Goal: Navigation & Orientation: Find specific page/section

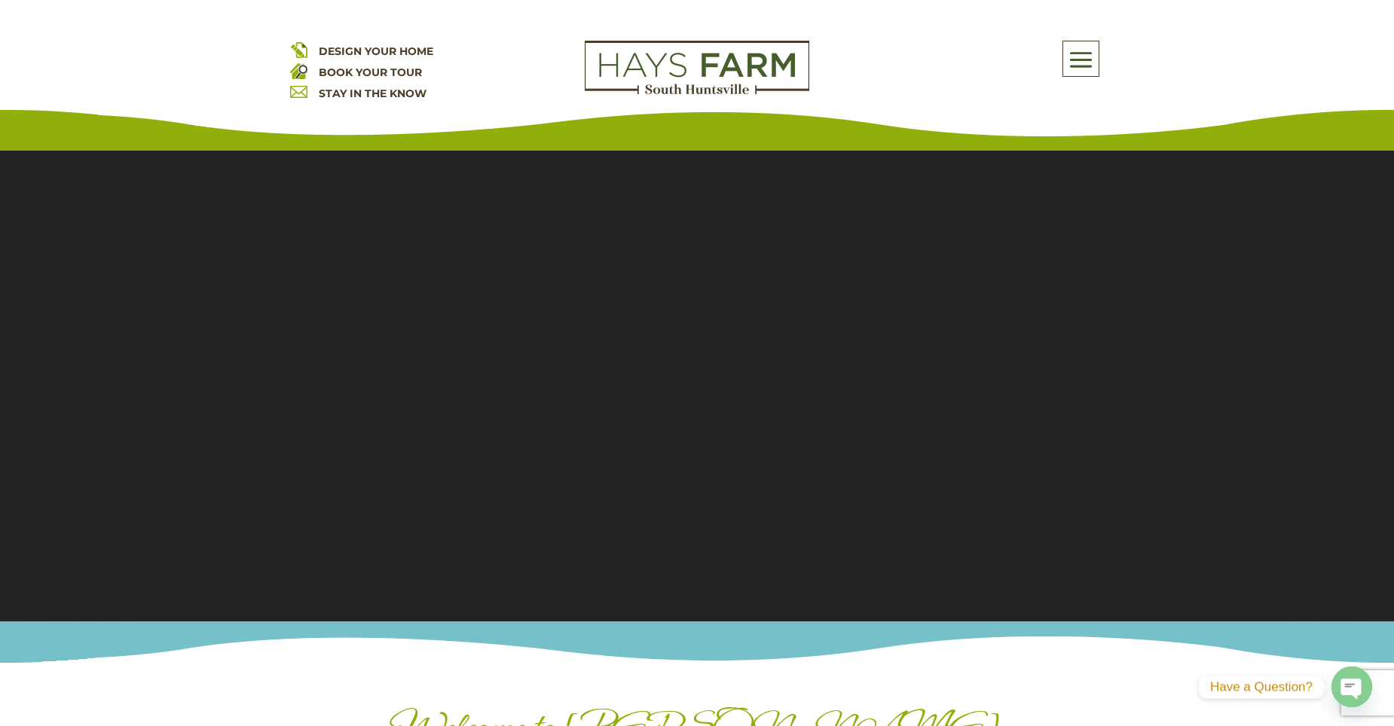
click at [1075, 55] on span at bounding box center [1080, 59] width 35 height 35
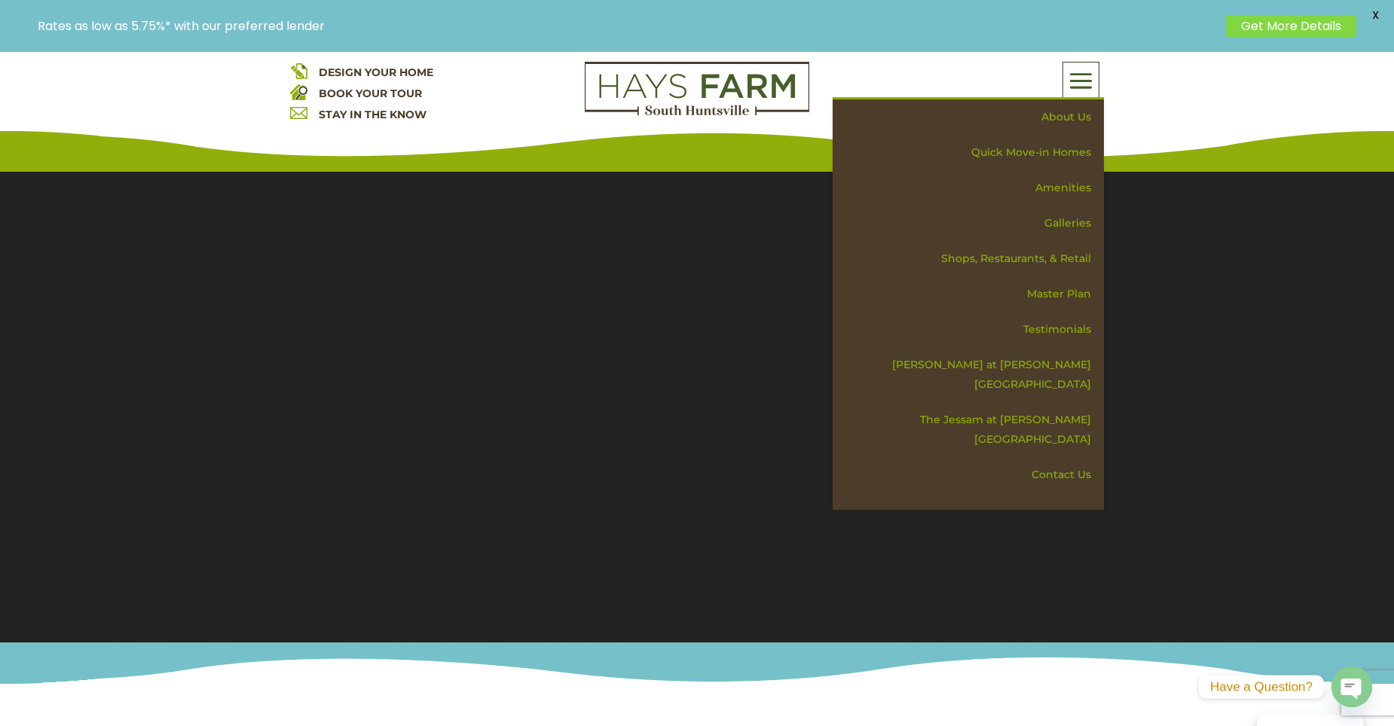
click at [1055, 98] on div "About Us Quick Move-in Homes Amenities Galleries Shops, Restaurants, & Retail M…" at bounding box center [968, 80] width 271 height 36
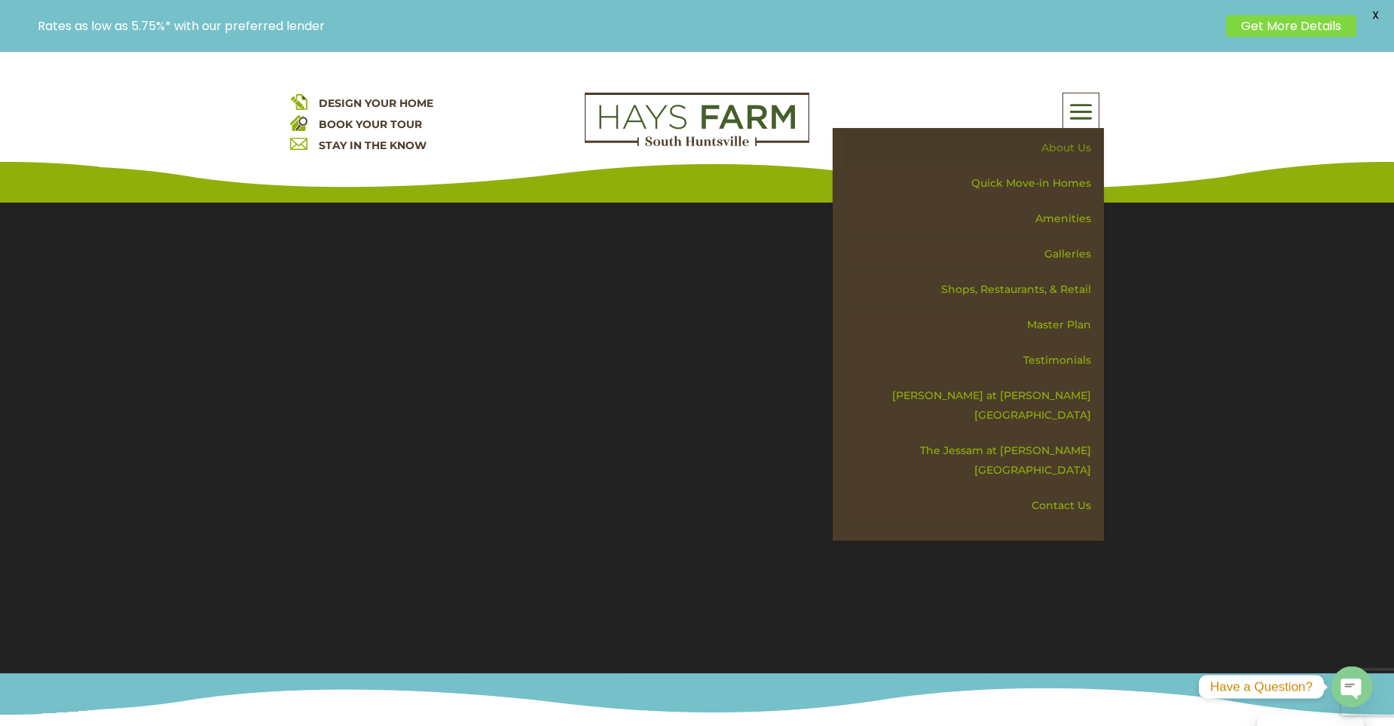
click at [1063, 144] on link "About Us" at bounding box center [973, 147] width 261 height 35
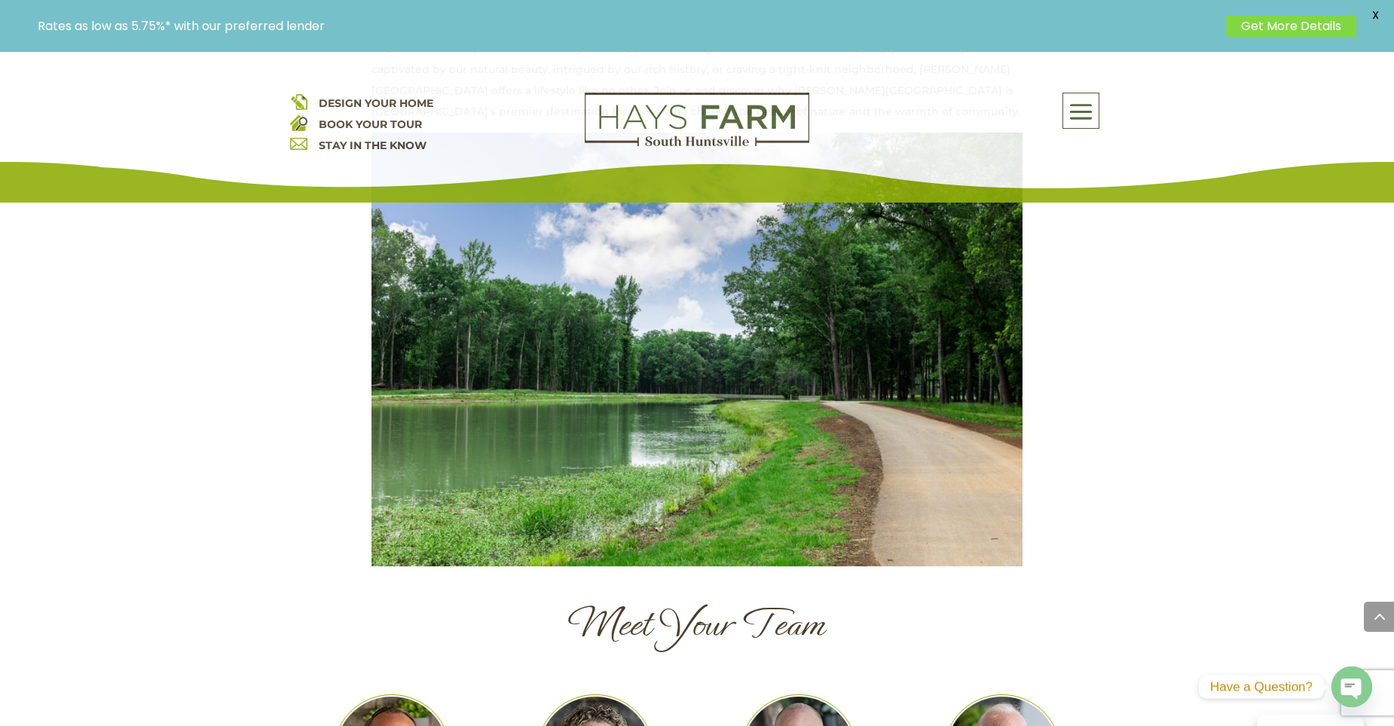
scroll to position [1432, 0]
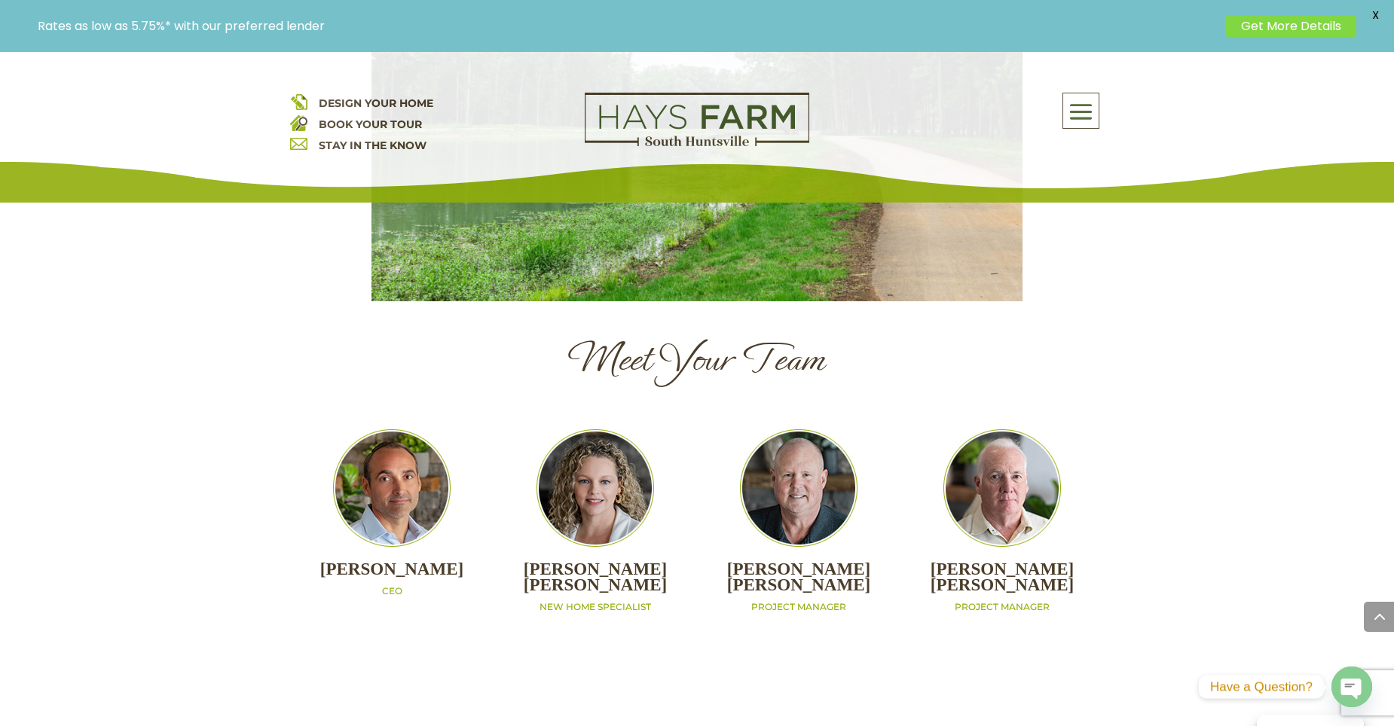
click at [1075, 107] on span at bounding box center [1080, 112] width 35 height 35
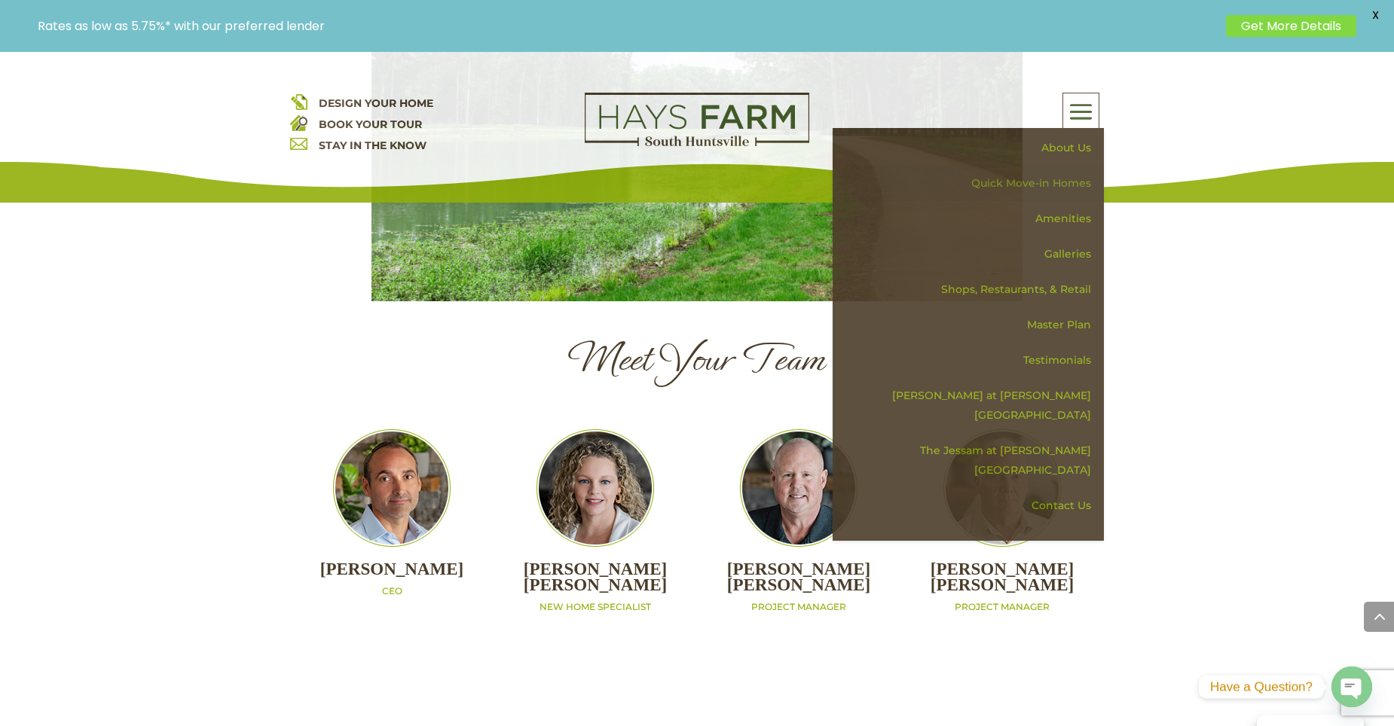
click at [1031, 180] on link "Quick Move-in Homes" at bounding box center [973, 183] width 261 height 35
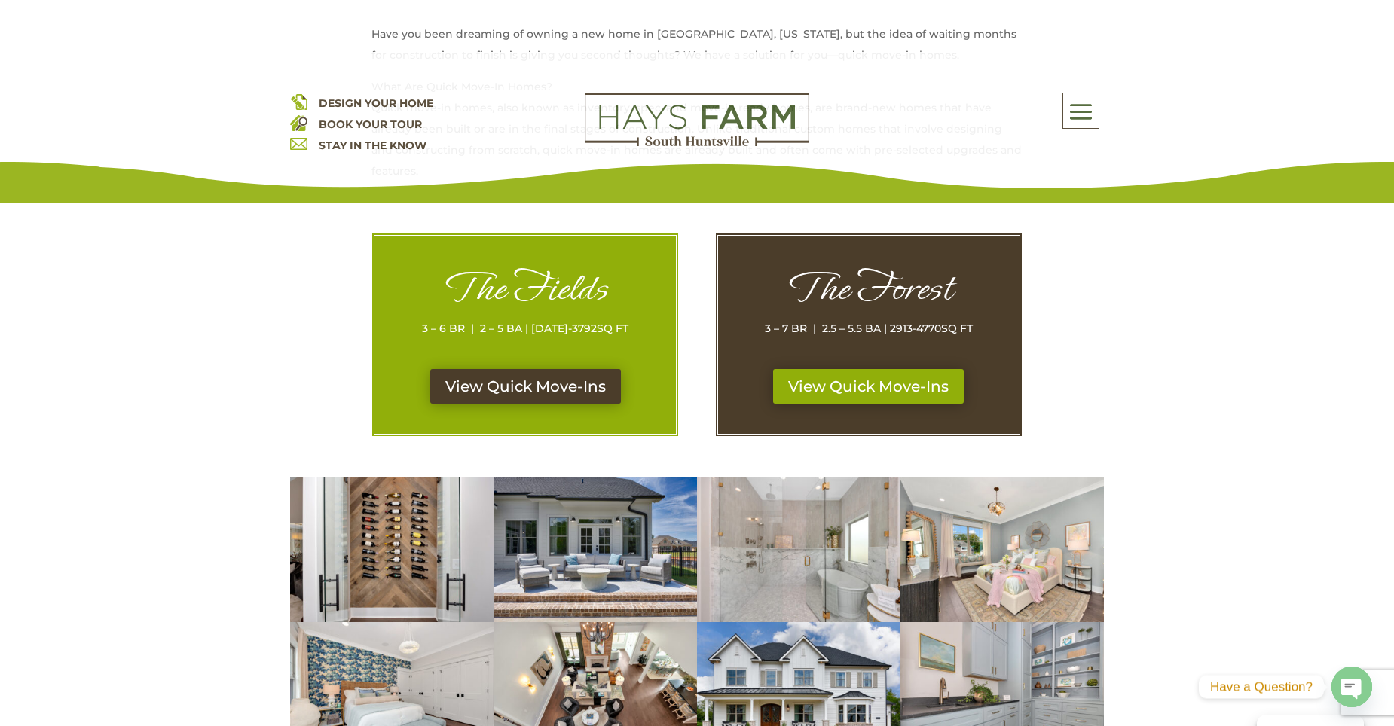
scroll to position [678, 0]
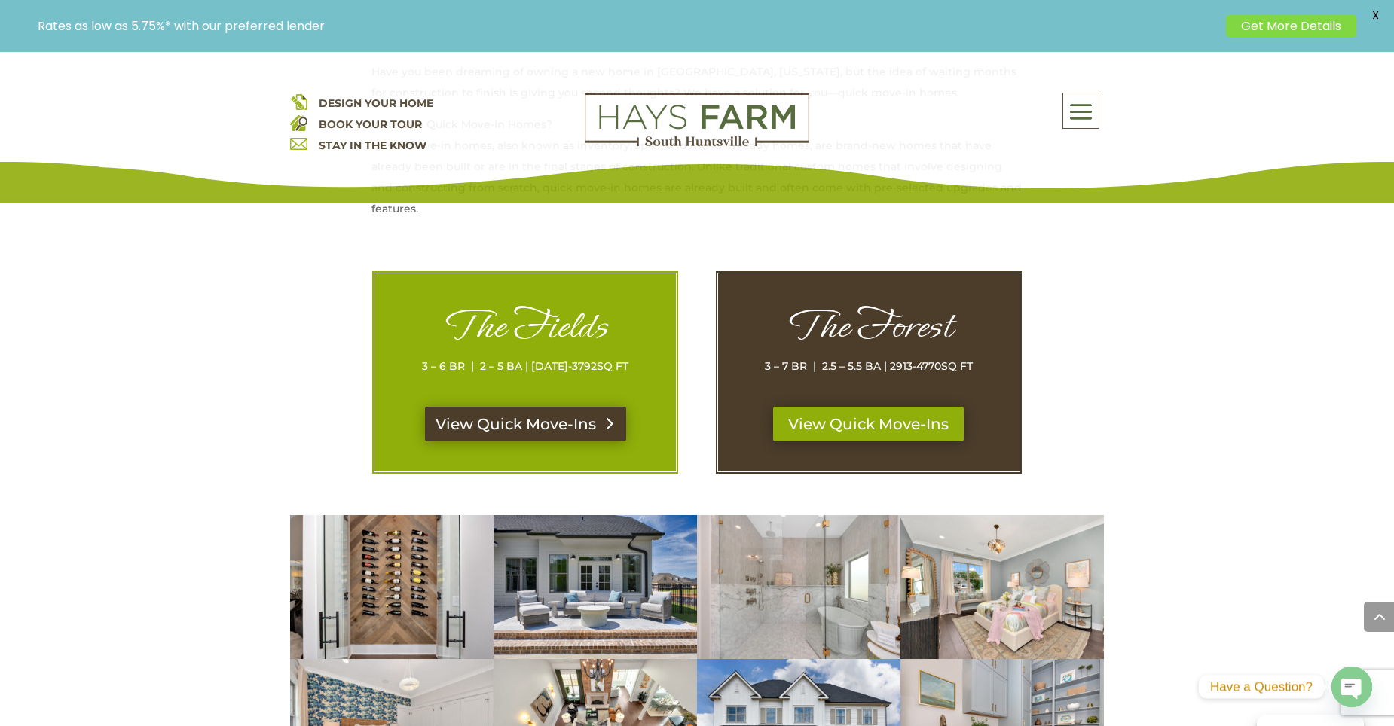
click at [539, 417] on link "View Quick Move-Ins" at bounding box center [525, 424] width 201 height 35
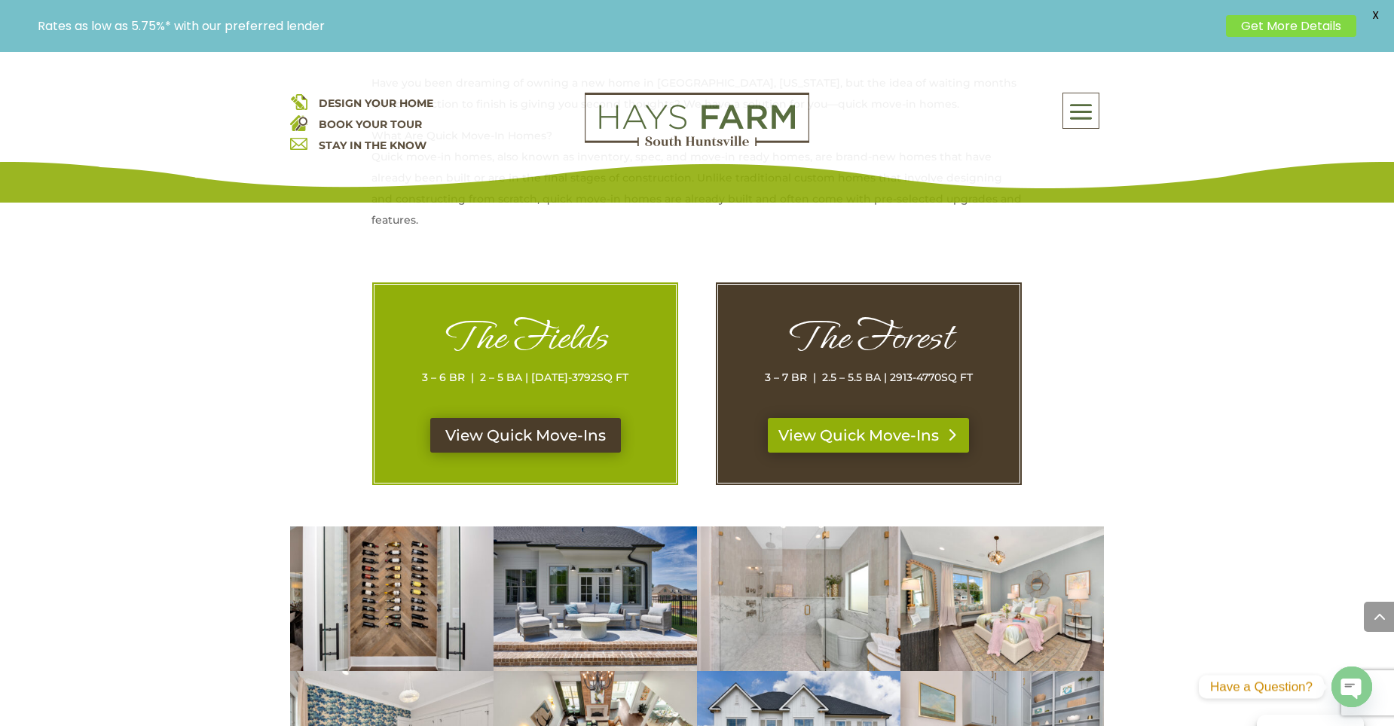
click at [925, 444] on link "View Quick Move-Ins" at bounding box center [868, 435] width 201 height 35
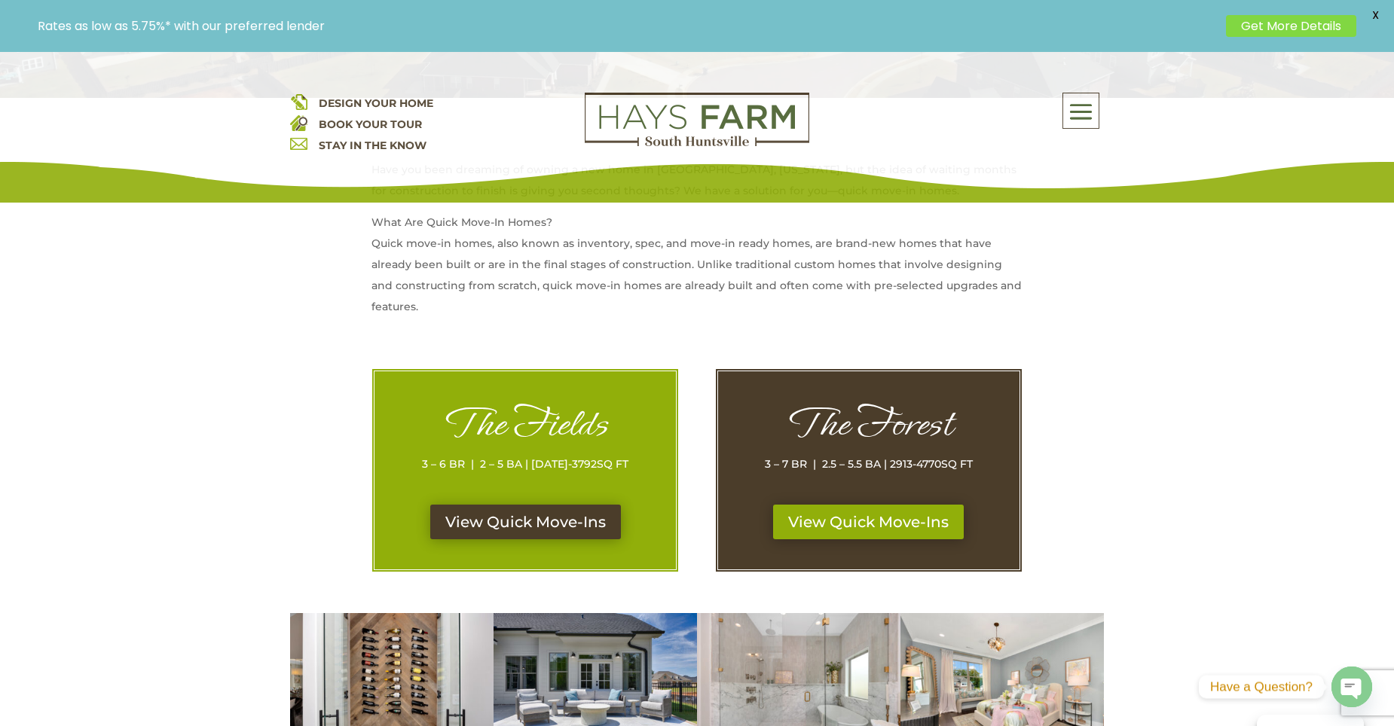
scroll to position [452, 0]
